Goal: Task Accomplishment & Management: Use online tool/utility

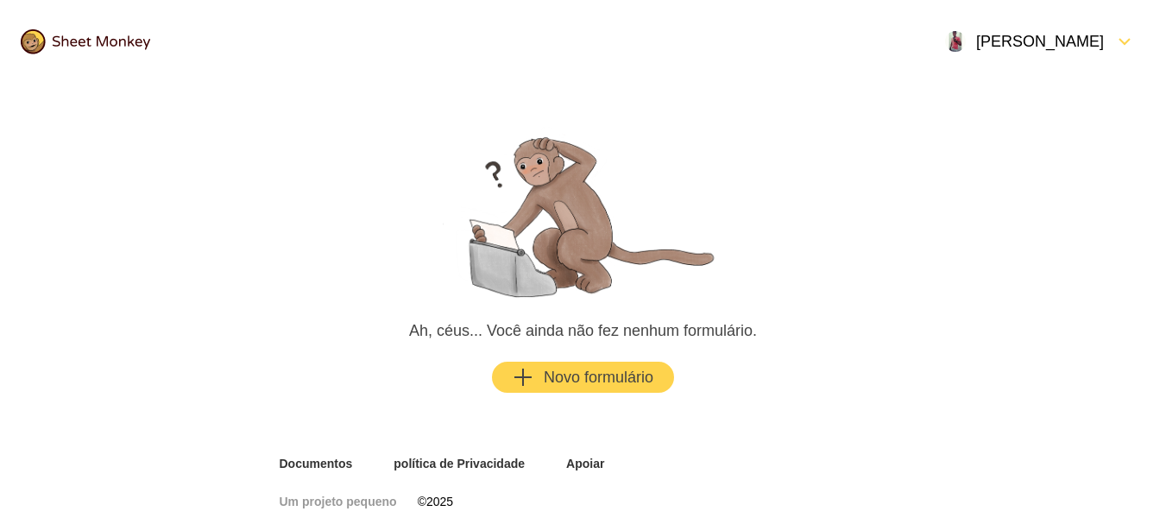
click at [535, 373] on div "button" at bounding box center [538, 377] width 10 height 21
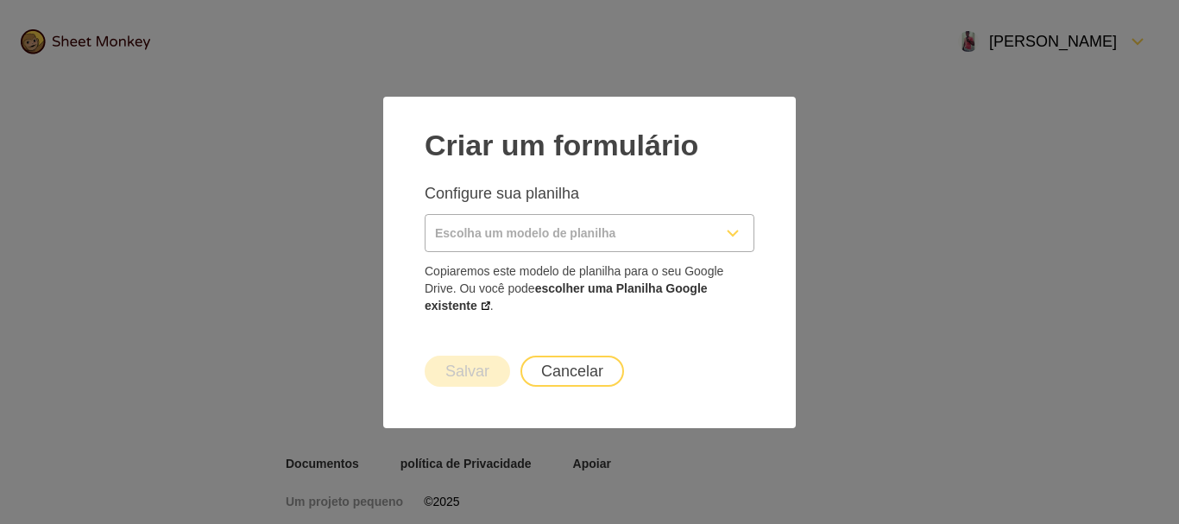
click at [666, 230] on input "Escolha um modelo de planilha" at bounding box center [568, 233] width 286 height 36
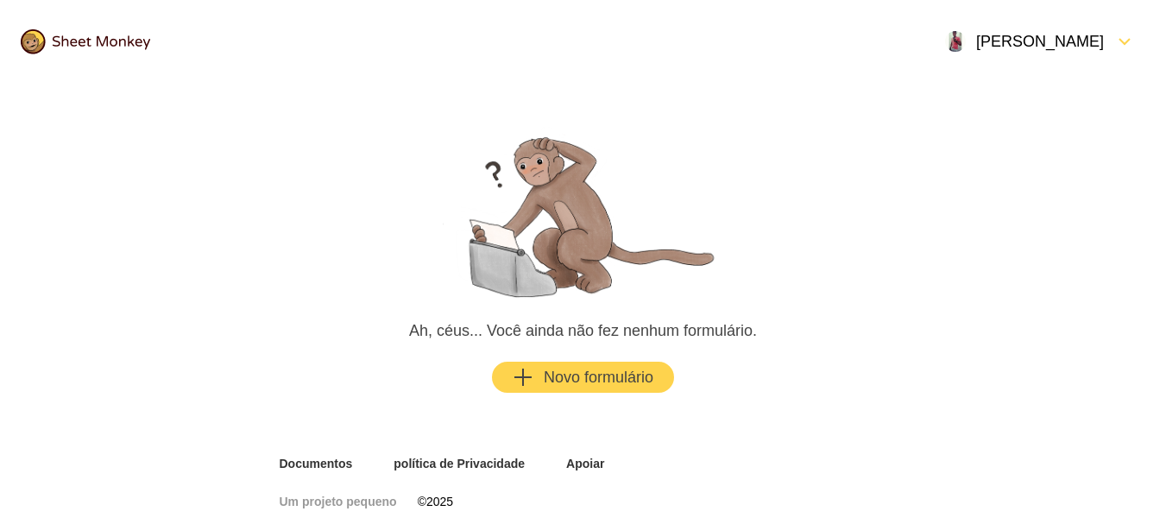
click at [544, 372] on font "Novo formulário" at bounding box center [599, 376] width 110 height 17
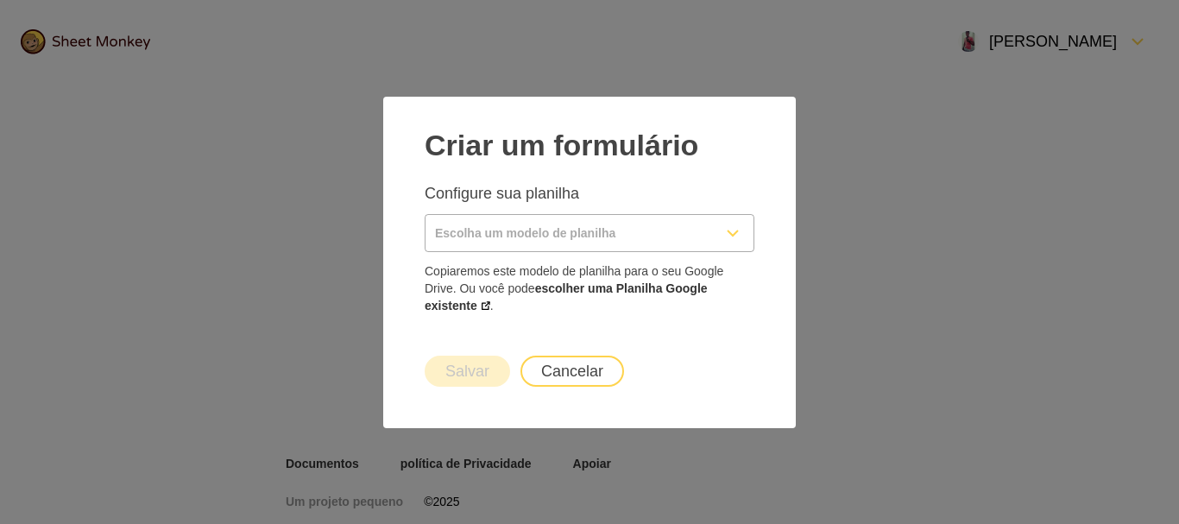
click at [548, 236] on input "Escolha um modelo de planilha" at bounding box center [568, 233] width 286 height 36
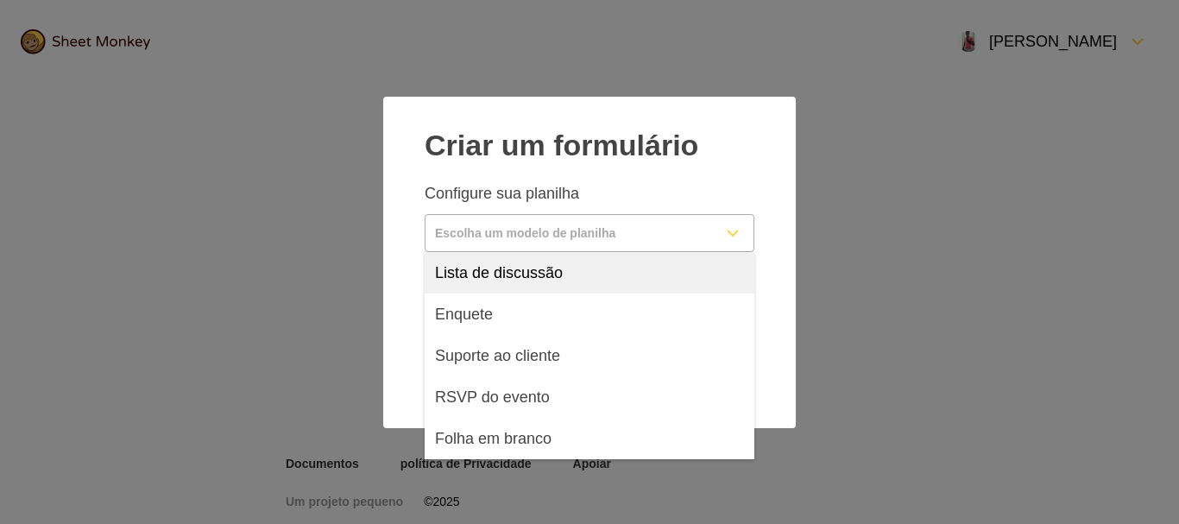
click at [514, 270] on font "Lista de discussão" at bounding box center [499, 272] width 128 height 17
type input "Mailing List"
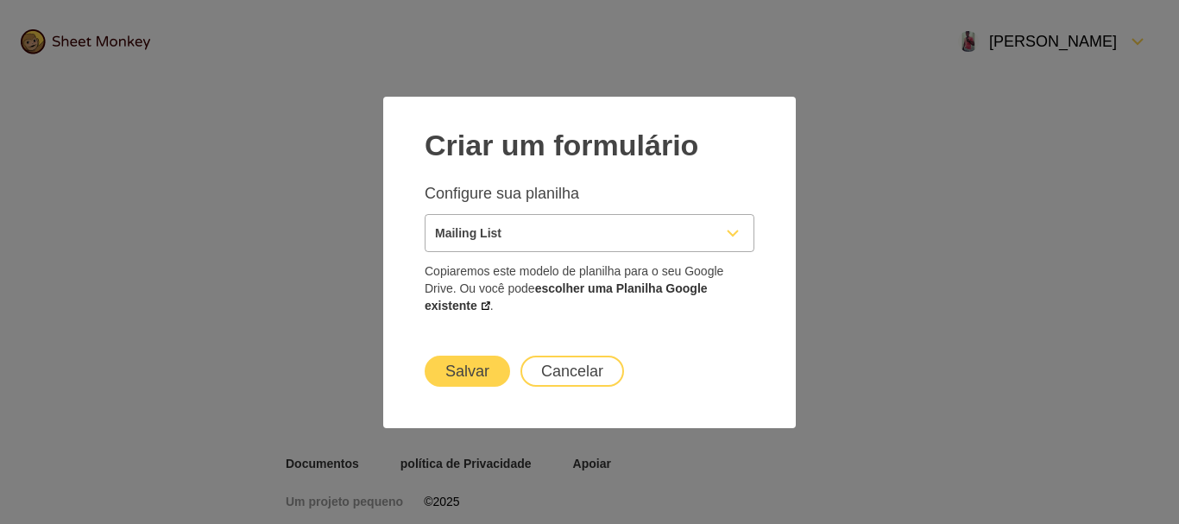
click at [475, 370] on font "Salvar" at bounding box center [467, 370] width 44 height 17
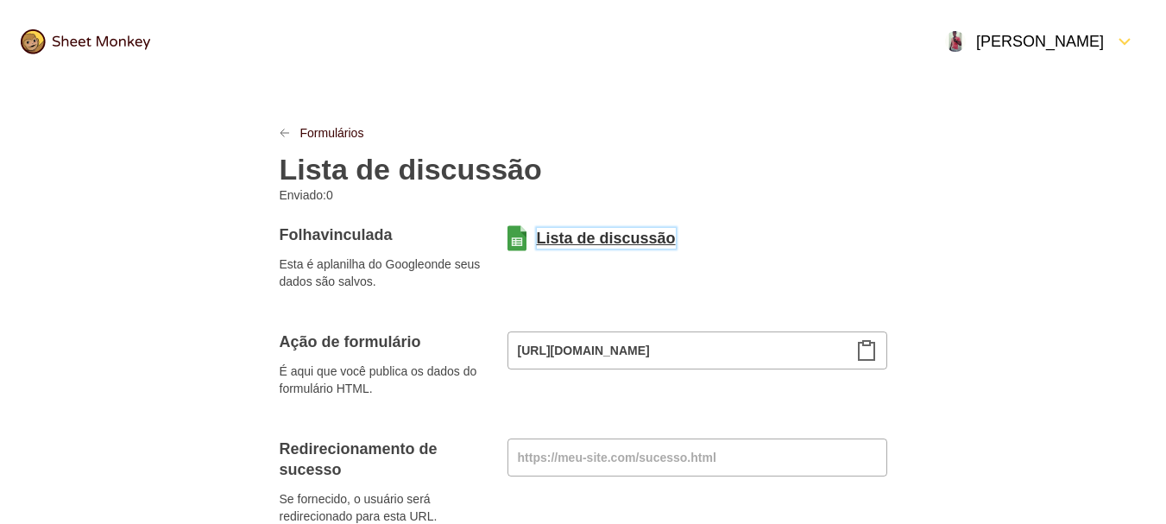
click at [558, 235] on font "Lista de discussão" at bounding box center [606, 238] width 139 height 17
click at [867, 352] on icon "Área de transferência" at bounding box center [866, 350] width 21 height 21
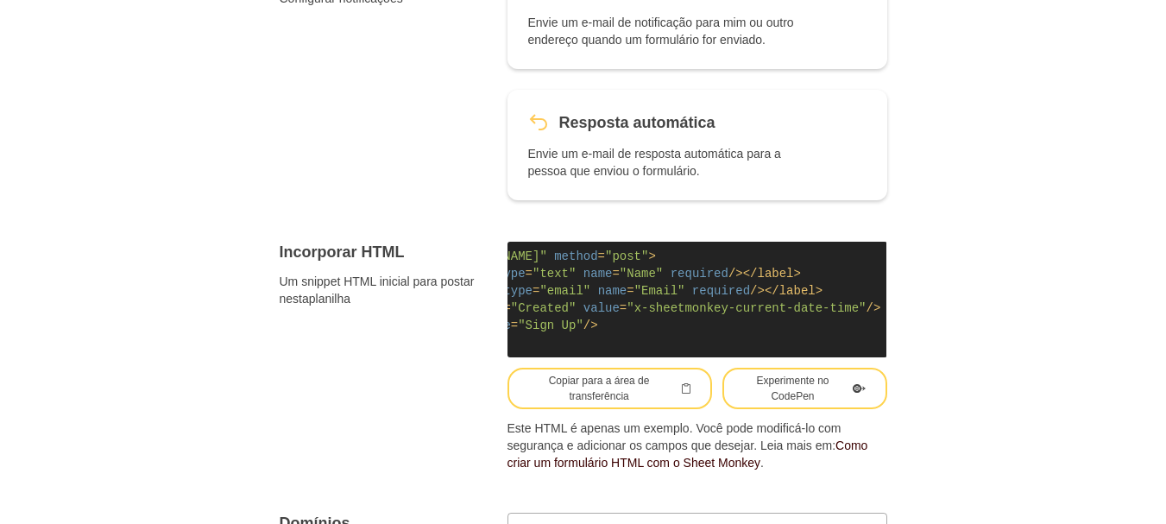
scroll to position [0, 237]
drag, startPoint x: 558, startPoint y: 273, endPoint x: 701, endPoint y: 279, distance: 142.5
click at [701, 279] on span "< input type = "text" name = "Name" required />" at bounding box center [594, 274] width 298 height 14
copy span "name = "Name" required"
drag, startPoint x: 574, startPoint y: 292, endPoint x: 727, endPoint y: 287, distance: 153.7
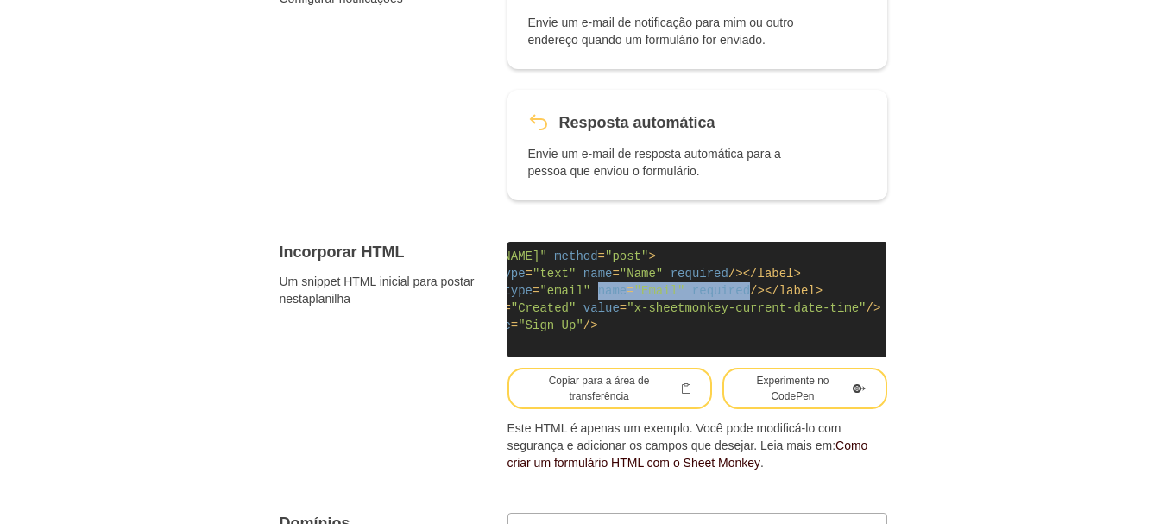
click at [727, 287] on span "< input type = "email" name = "Email" required />" at bounding box center [608, 291] width 311 height 14
copy span "name = "Email" required"
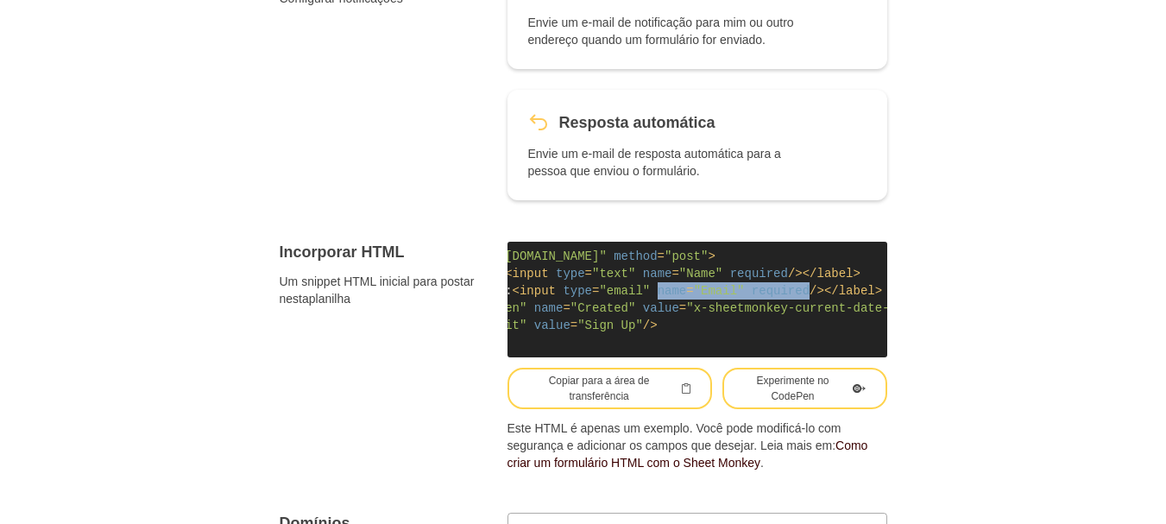
scroll to position [0, 242]
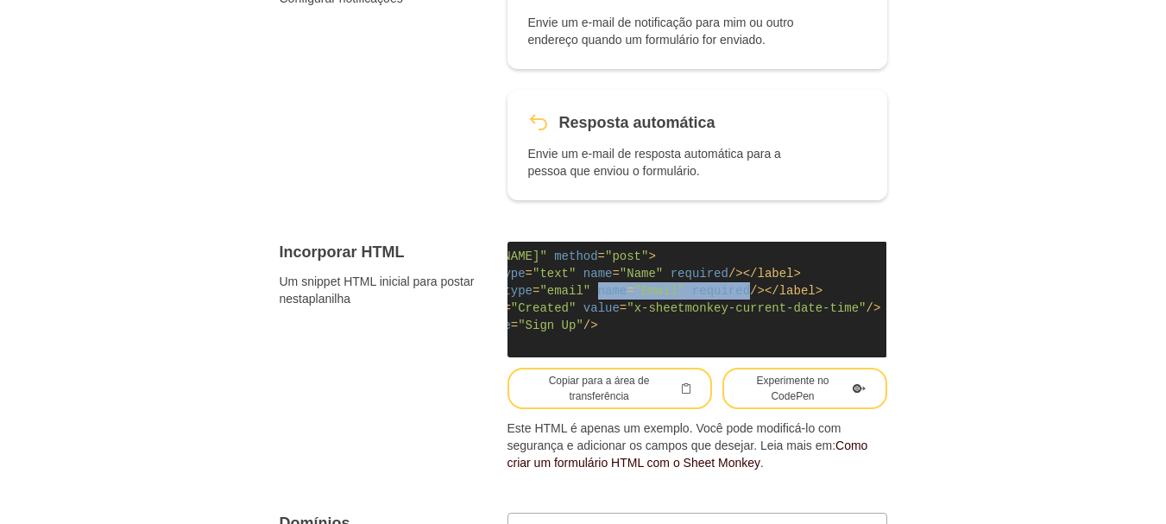
drag, startPoint x: 528, startPoint y: 309, endPoint x: 859, endPoint y: 306, distance: 331.3
click at [859, 306] on code "< form action = "[URL][DOMAIN_NAME]" method = "post" > < label > Your Name: < i…" at bounding box center [697, 300] width 380 height 116
copy span "< input type = "hidden" name = "Created" value = "x-sheetmonkey-current-date-ti…"
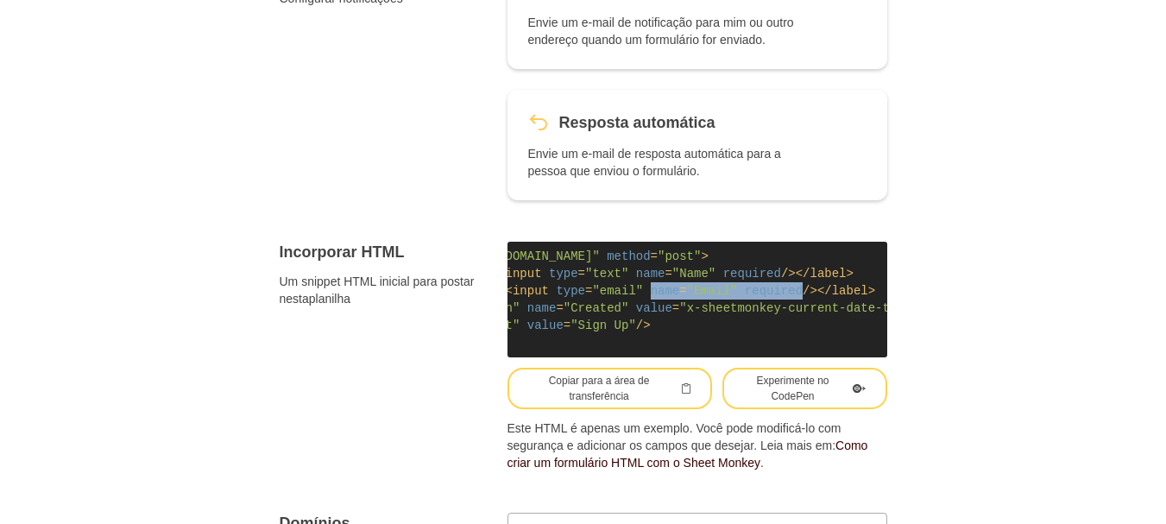
scroll to position [0, 0]
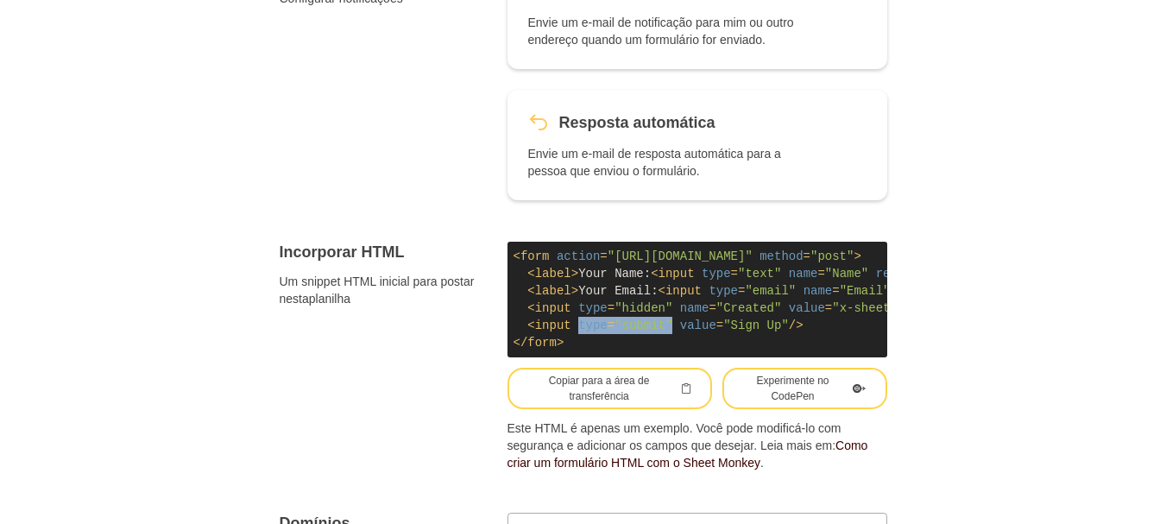
drag, startPoint x: 579, startPoint y: 327, endPoint x: 670, endPoint y: 324, distance: 91.5
click at [670, 324] on span "< input type = "submit" value = "Sign Up" />" at bounding box center [664, 325] width 275 height 14
copy span "type = "submit""
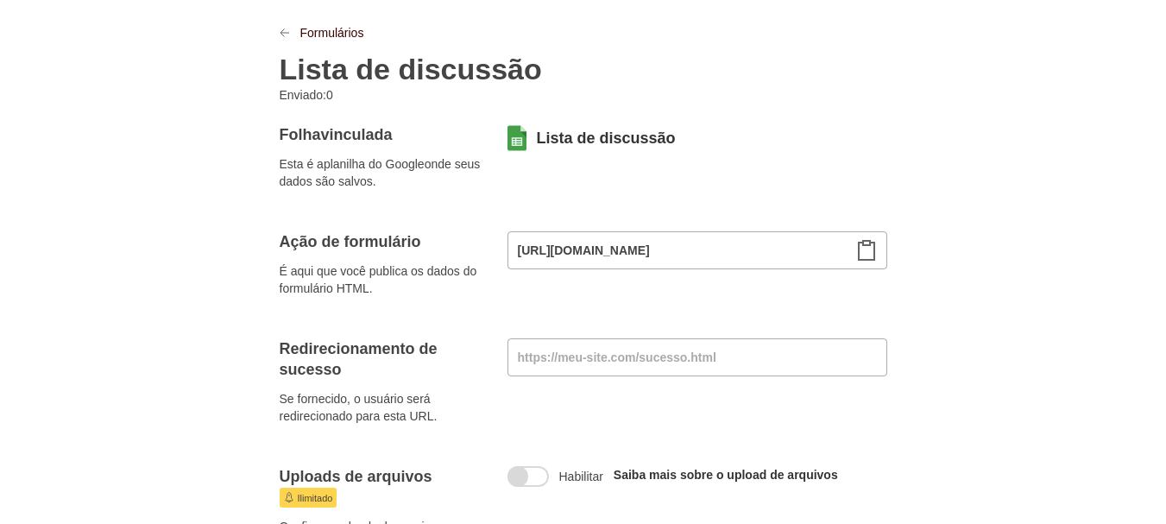
scroll to position [86, 0]
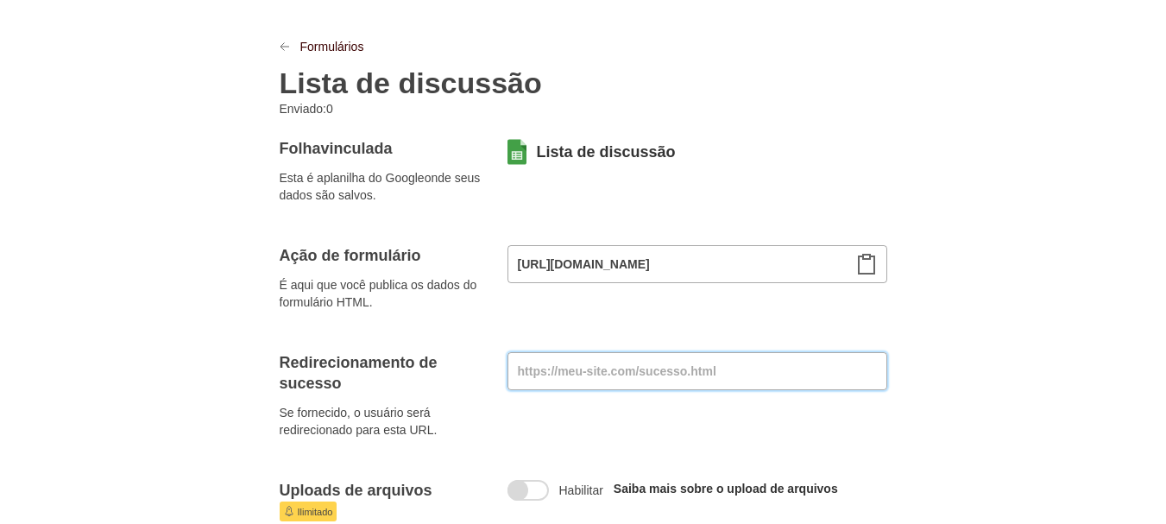
click at [577, 364] on input at bounding box center [697, 371] width 380 height 38
paste input "[URL][DOMAIN_NAME]"
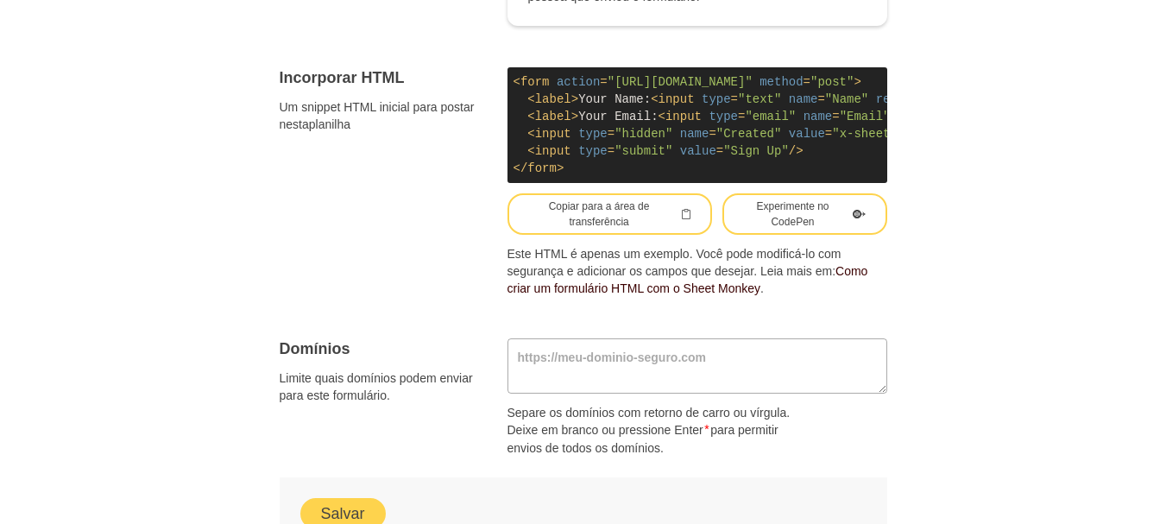
scroll to position [1328, 0]
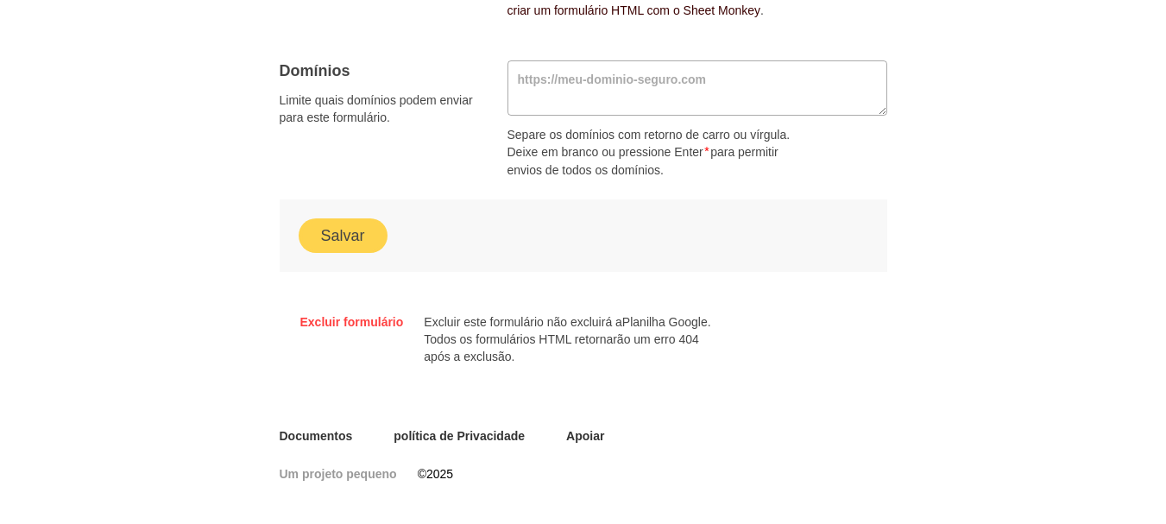
type input "[URL][DOMAIN_NAME]"
click at [338, 242] on font "Salvar" at bounding box center [343, 235] width 44 height 17
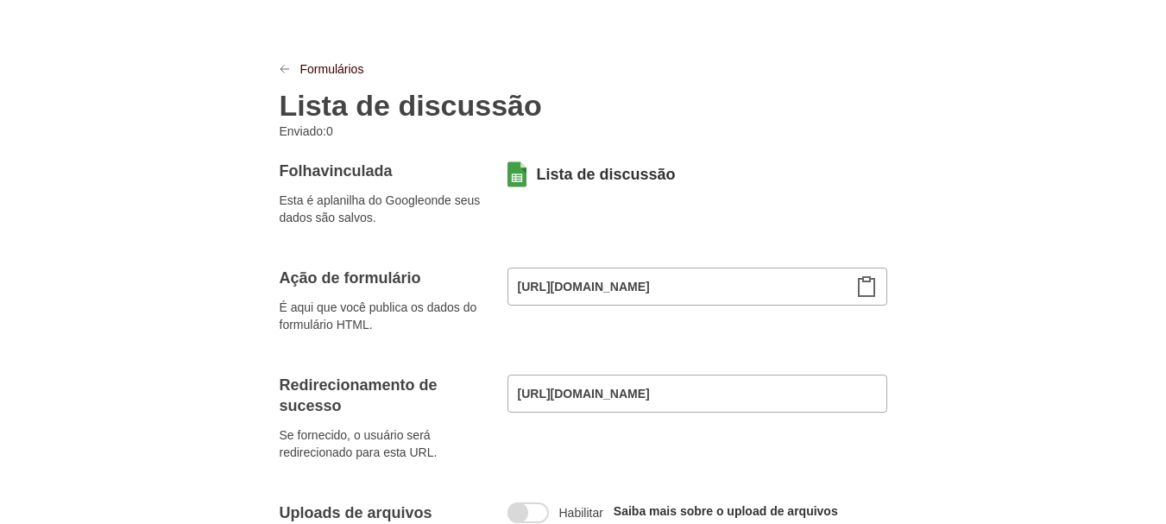
scroll to position [34, 0]
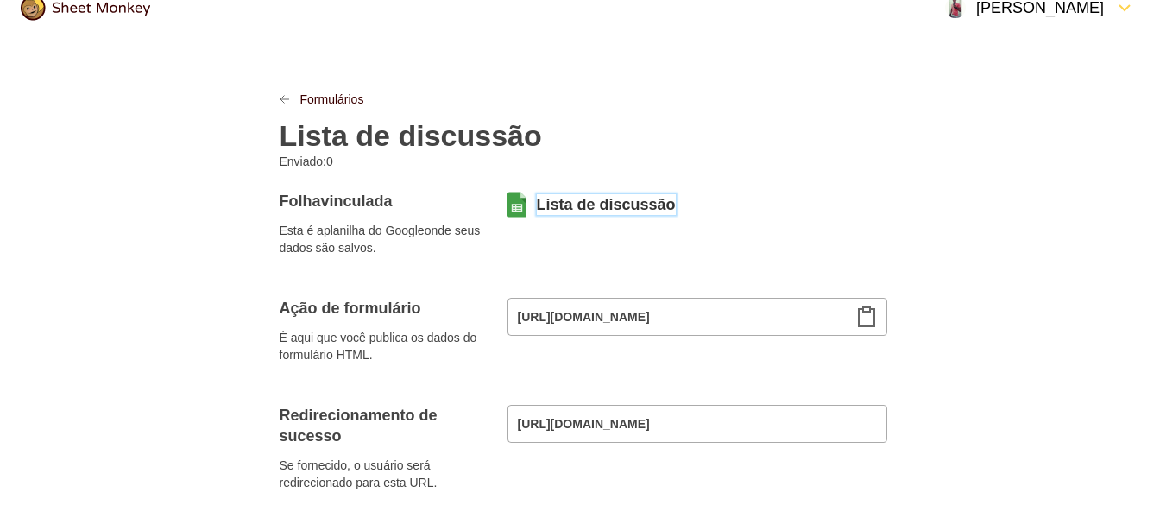
click at [563, 206] on font "Lista de discussão" at bounding box center [606, 204] width 139 height 17
drag, startPoint x: 750, startPoint y: 420, endPoint x: 381, endPoint y: 438, distance: 368.9
click at [376, 443] on div "Redirecionamento de sucesso Se fornecido, o usuário será redirecionado para est…" at bounding box center [583, 448] width 607 height 86
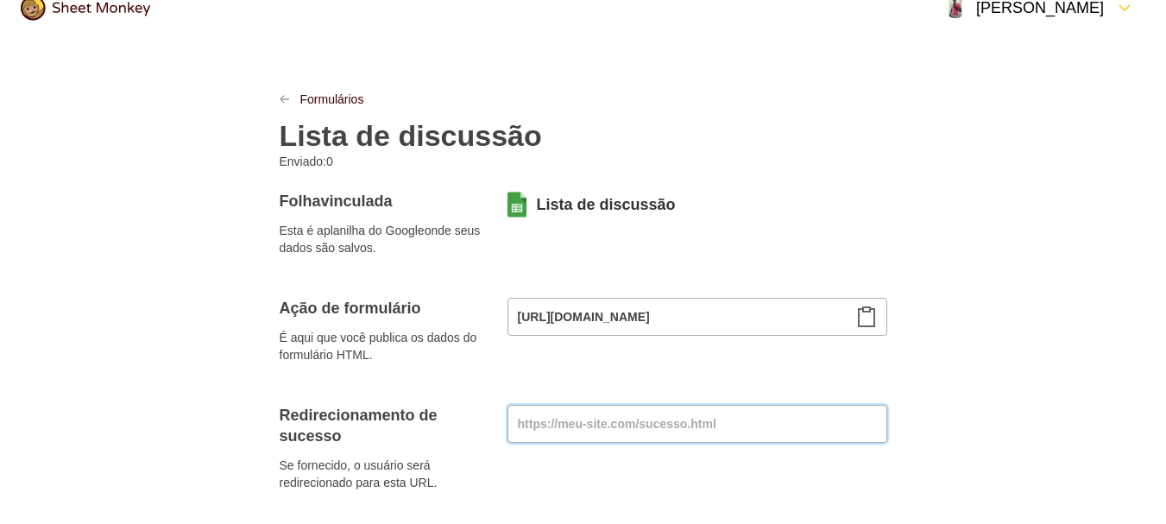
paste input "[URL][DOMAIN_NAME]"
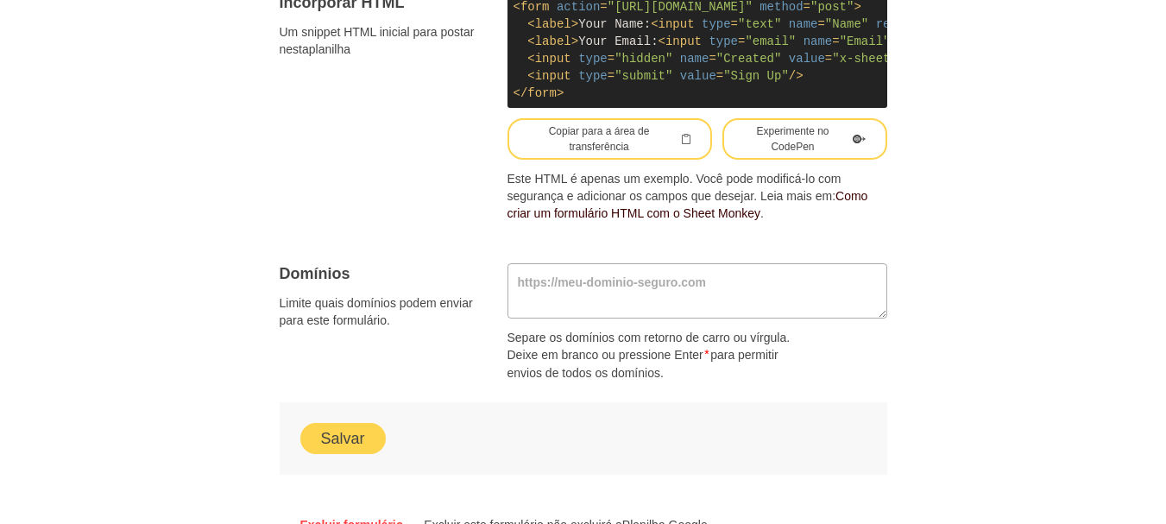
scroll to position [1122, 0]
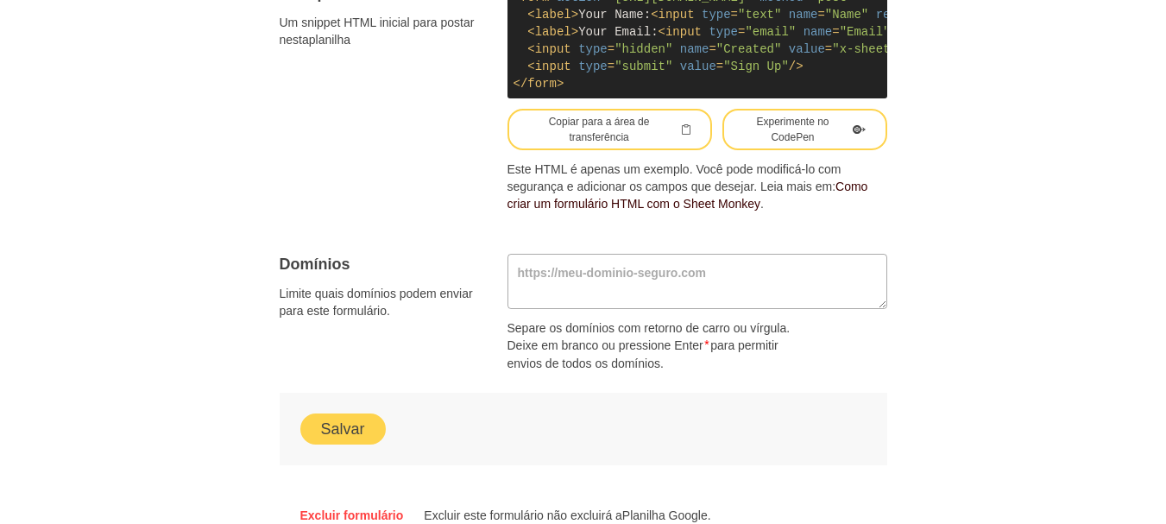
type input "[URL][DOMAIN_NAME]"
click at [354, 437] on font "Salvar" at bounding box center [343, 428] width 44 height 17
